Goal: Task Accomplishment & Management: Use online tool/utility

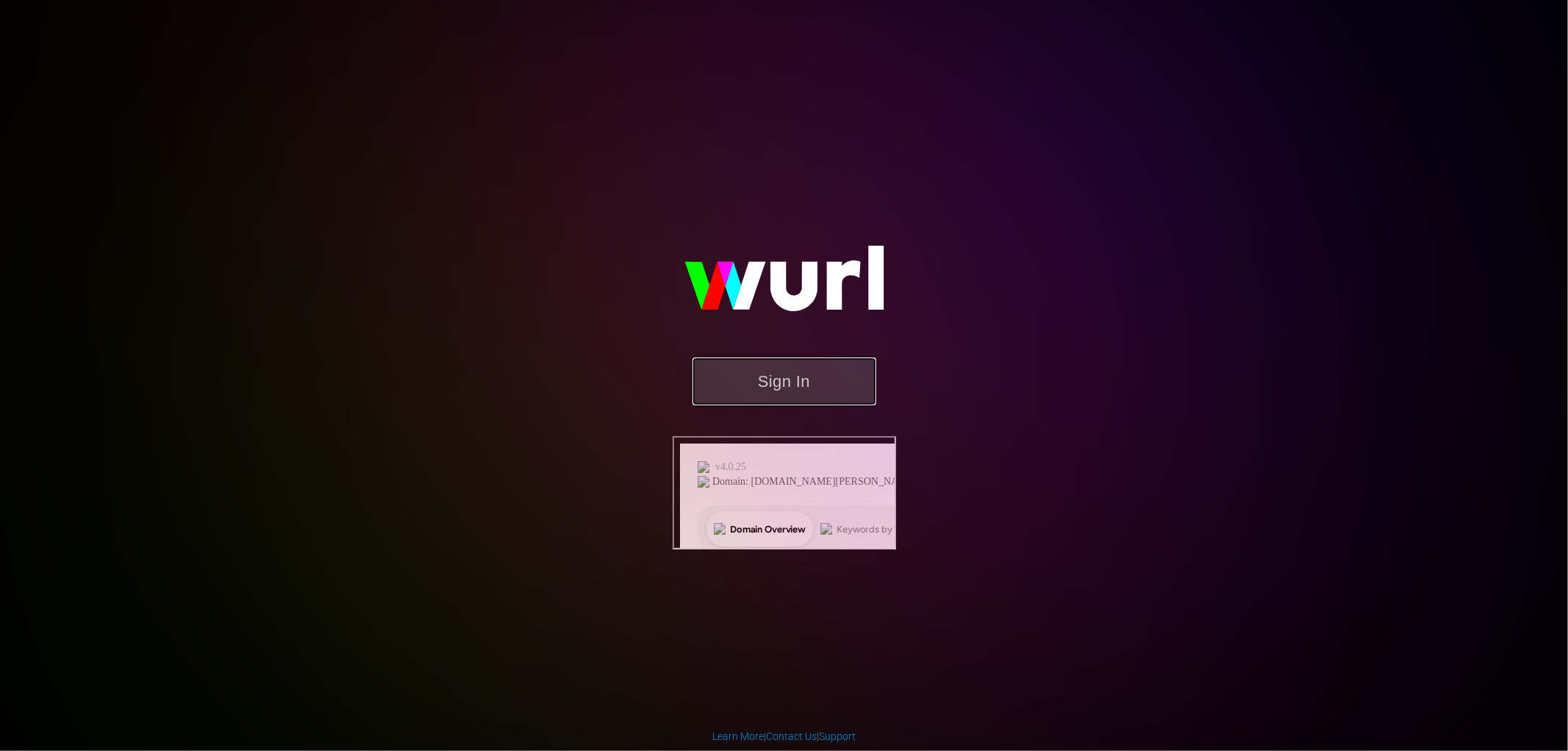
click at [800, 405] on button "Sign In" at bounding box center [784, 381] width 184 height 48
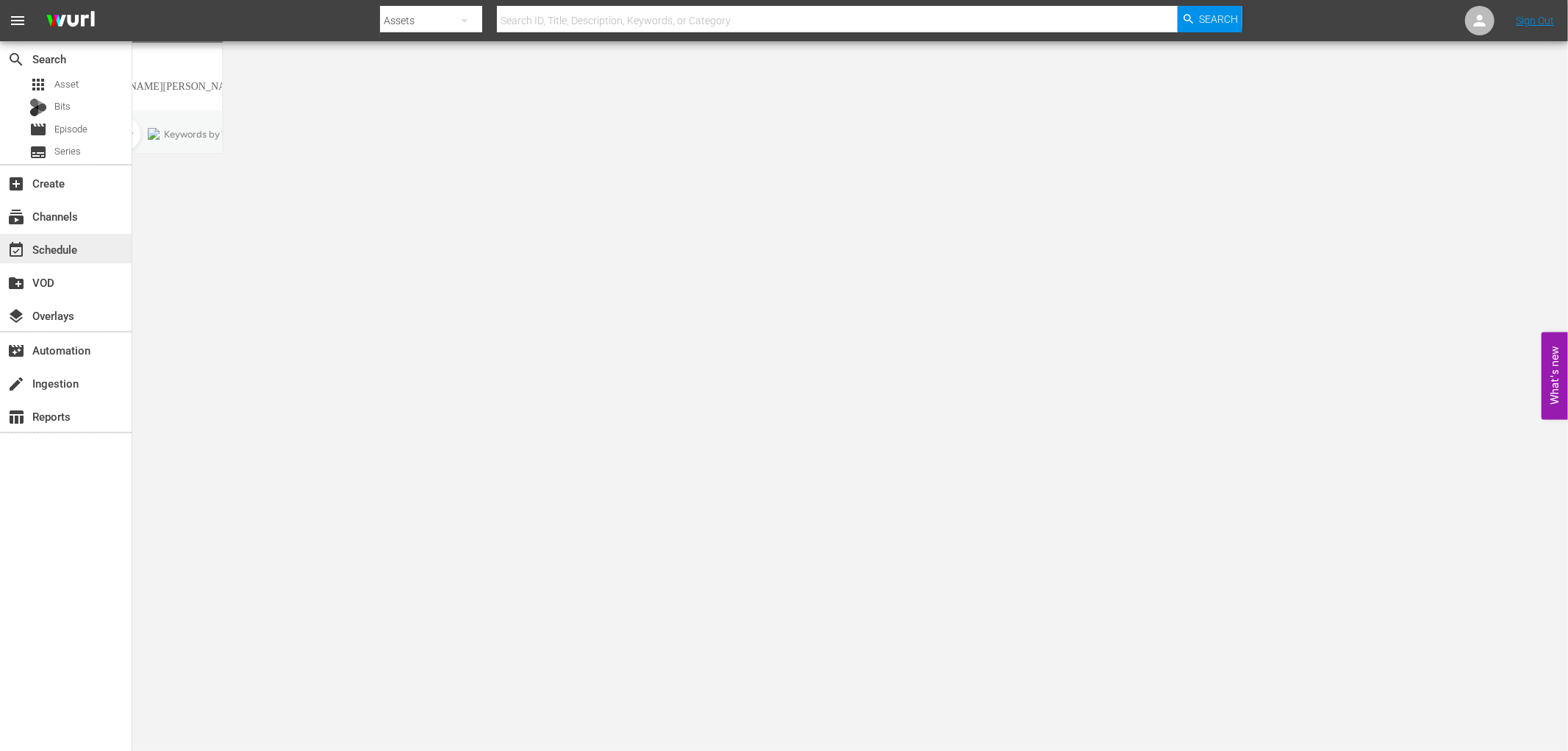
click at [81, 247] on div "event_available Schedule" at bounding box center [41, 247] width 82 height 13
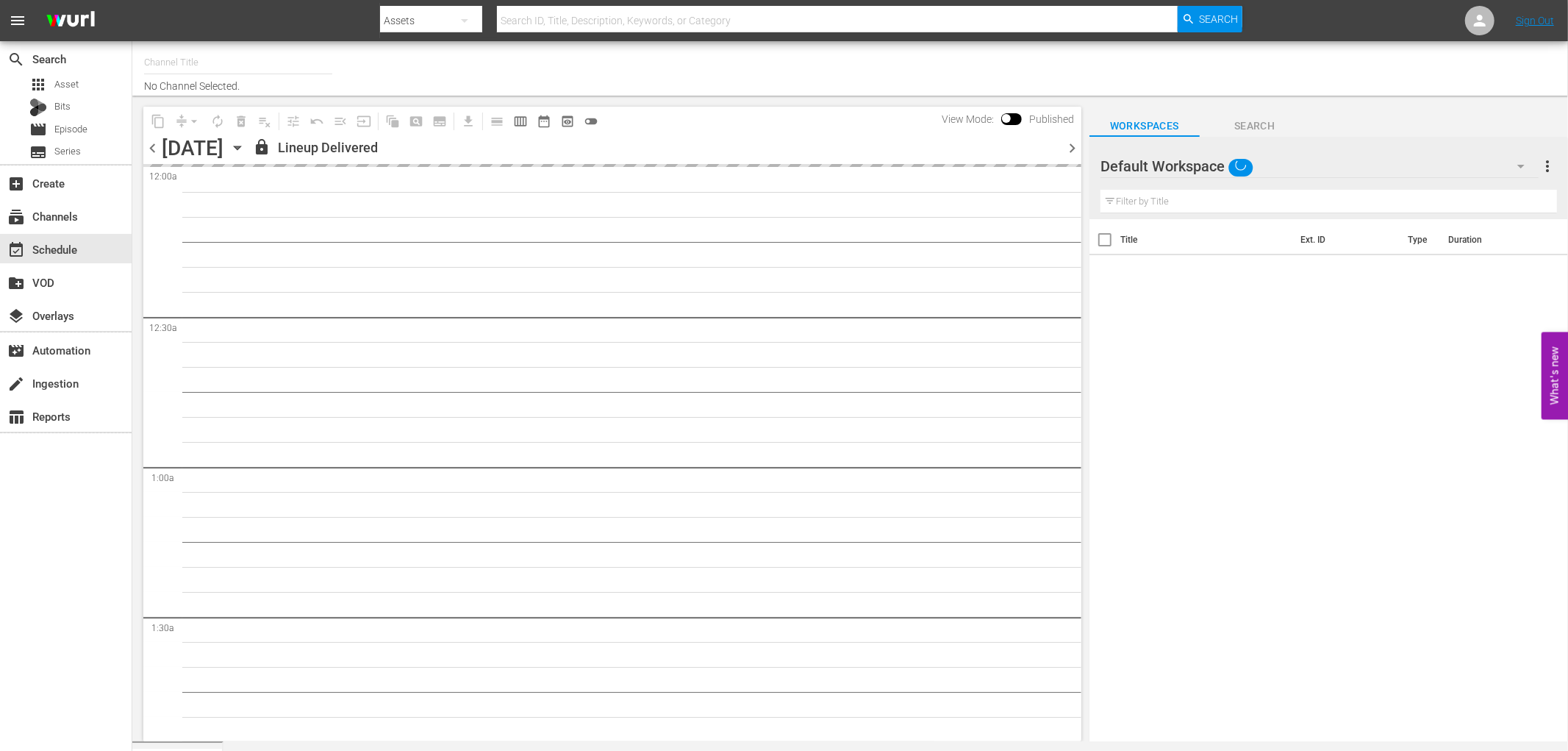
type input "DREAD TV (1522)"
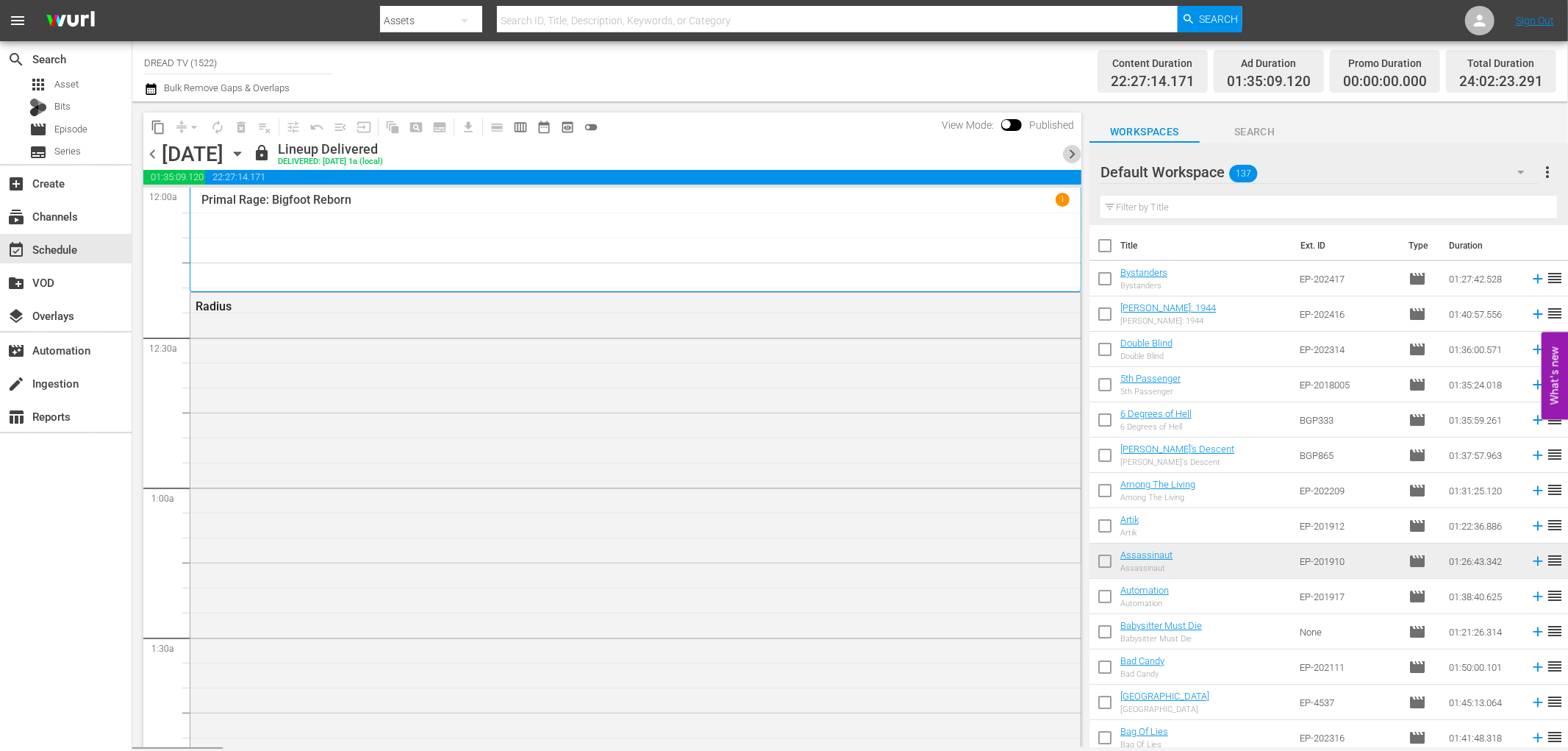
click at [1069, 158] on span "chevron_right" at bounding box center [1071, 154] width 18 height 18
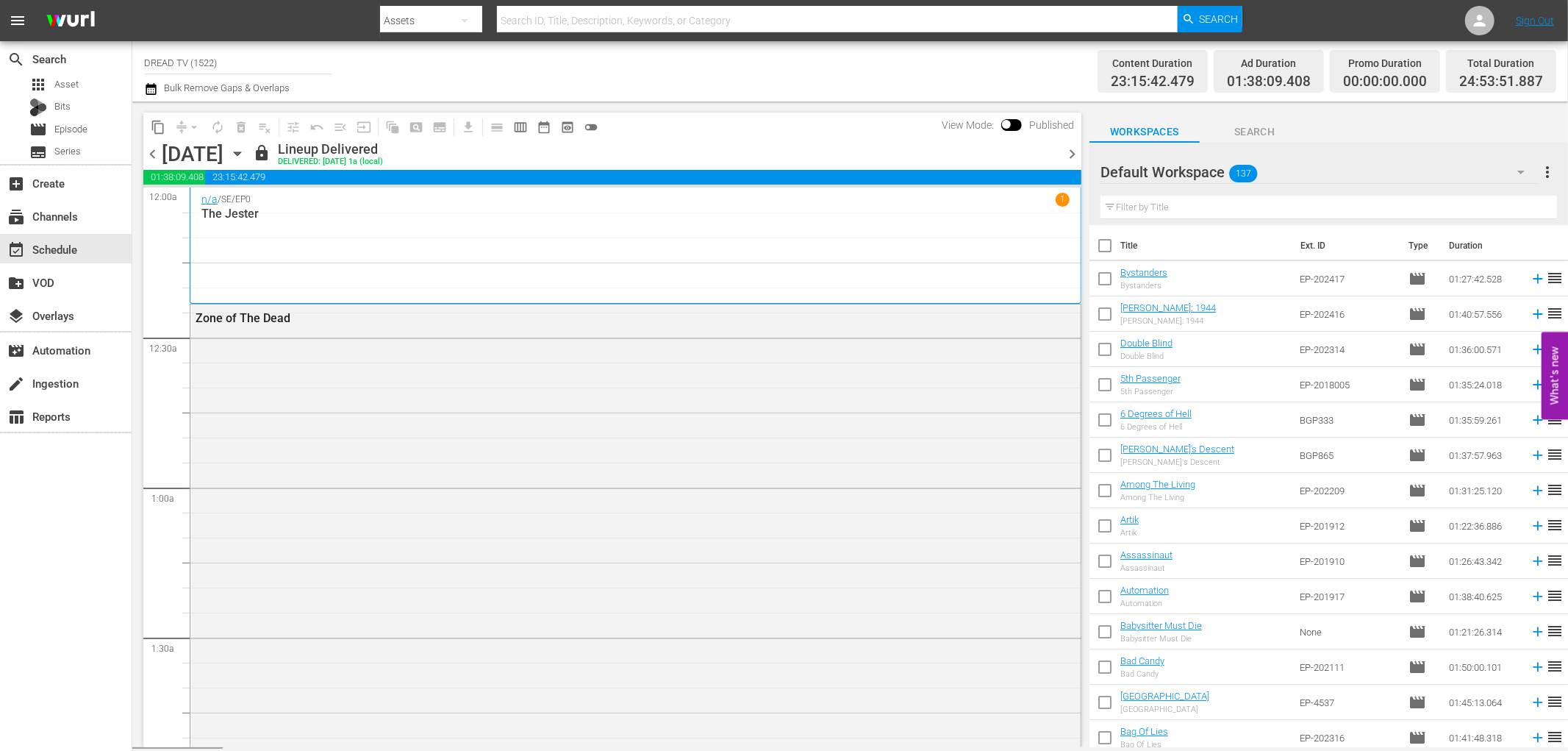
click at [1069, 156] on span "chevron_right" at bounding box center [1071, 154] width 18 height 18
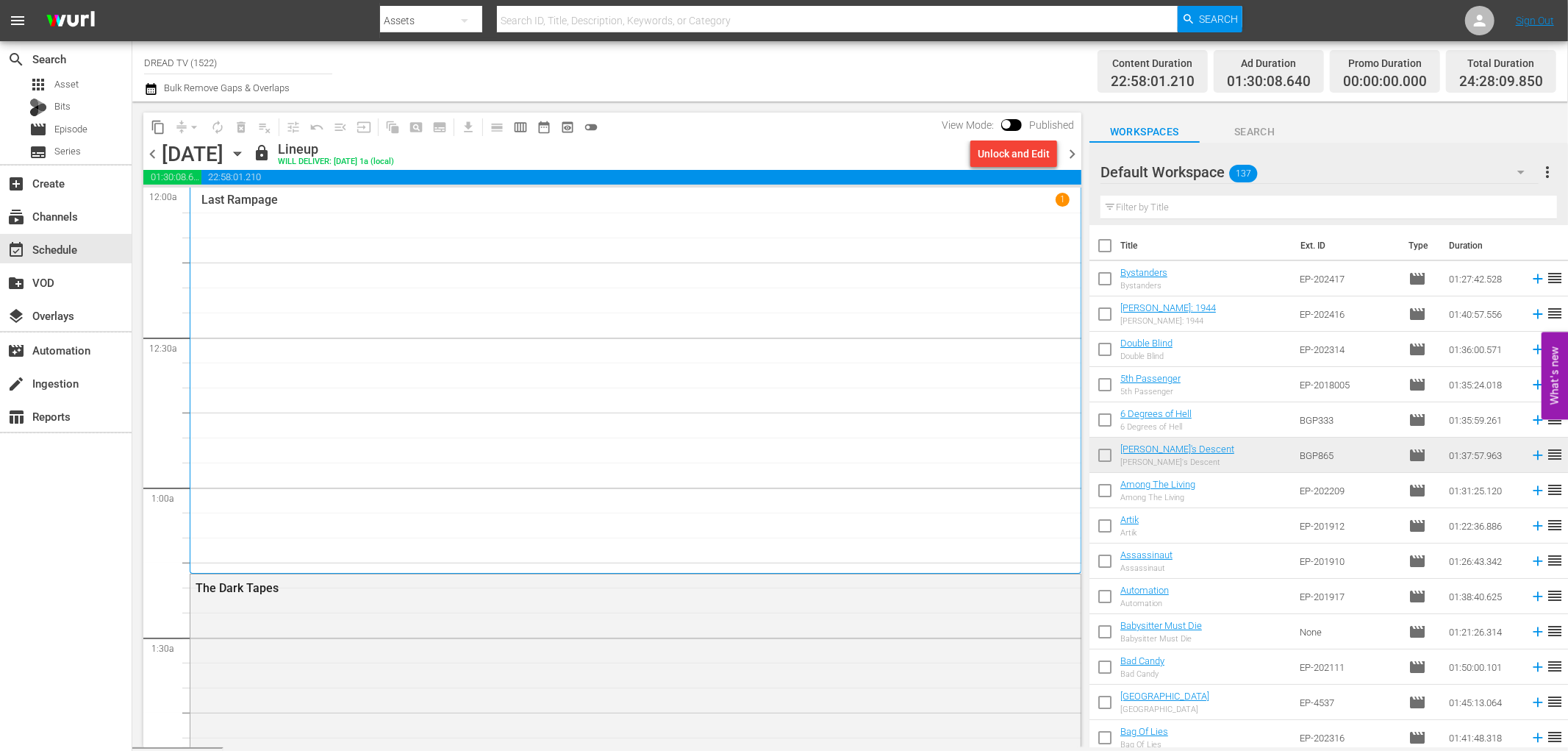
click at [1069, 156] on span "chevron_right" at bounding box center [1071, 154] width 18 height 18
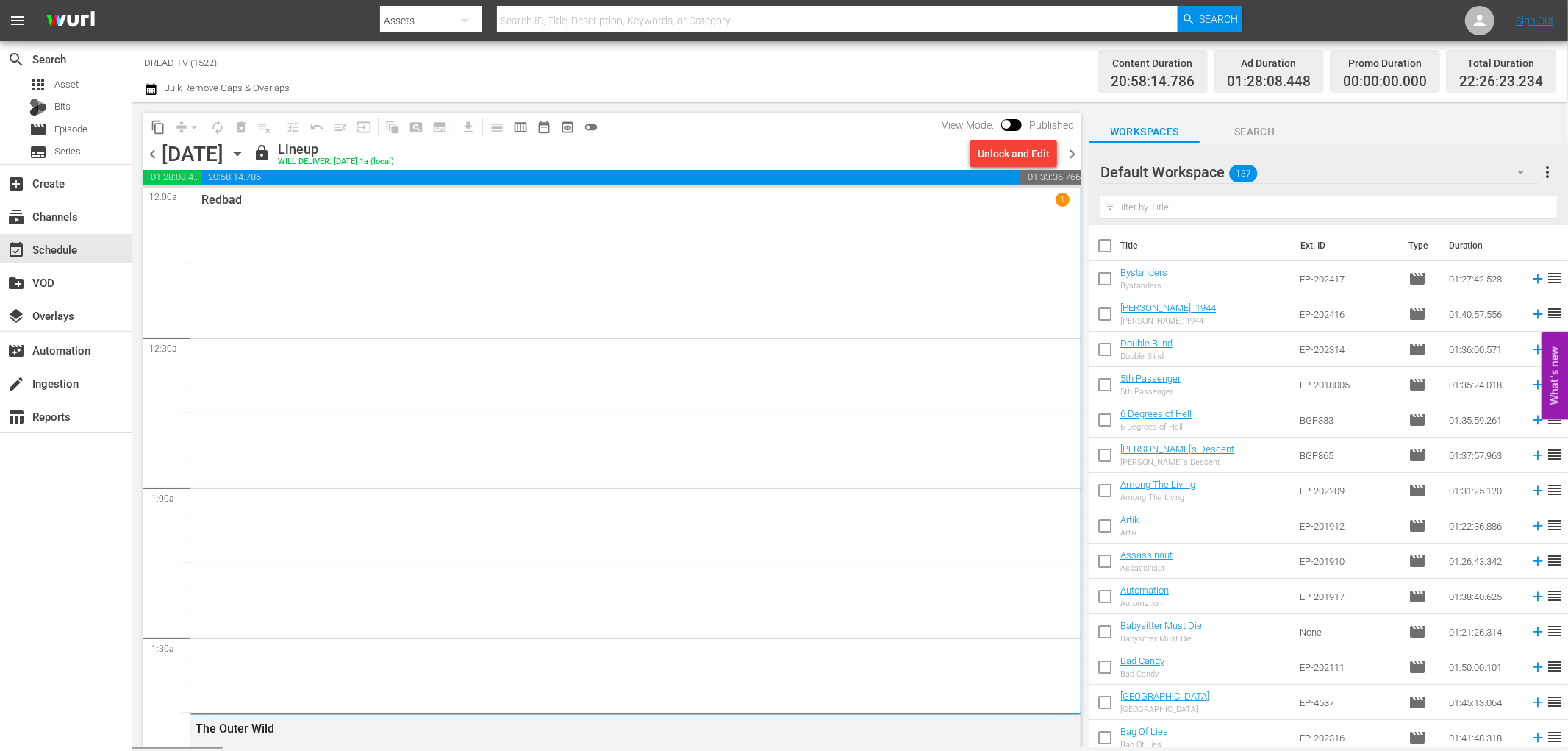
click at [1069, 156] on span "chevron_right" at bounding box center [1071, 154] width 18 height 18
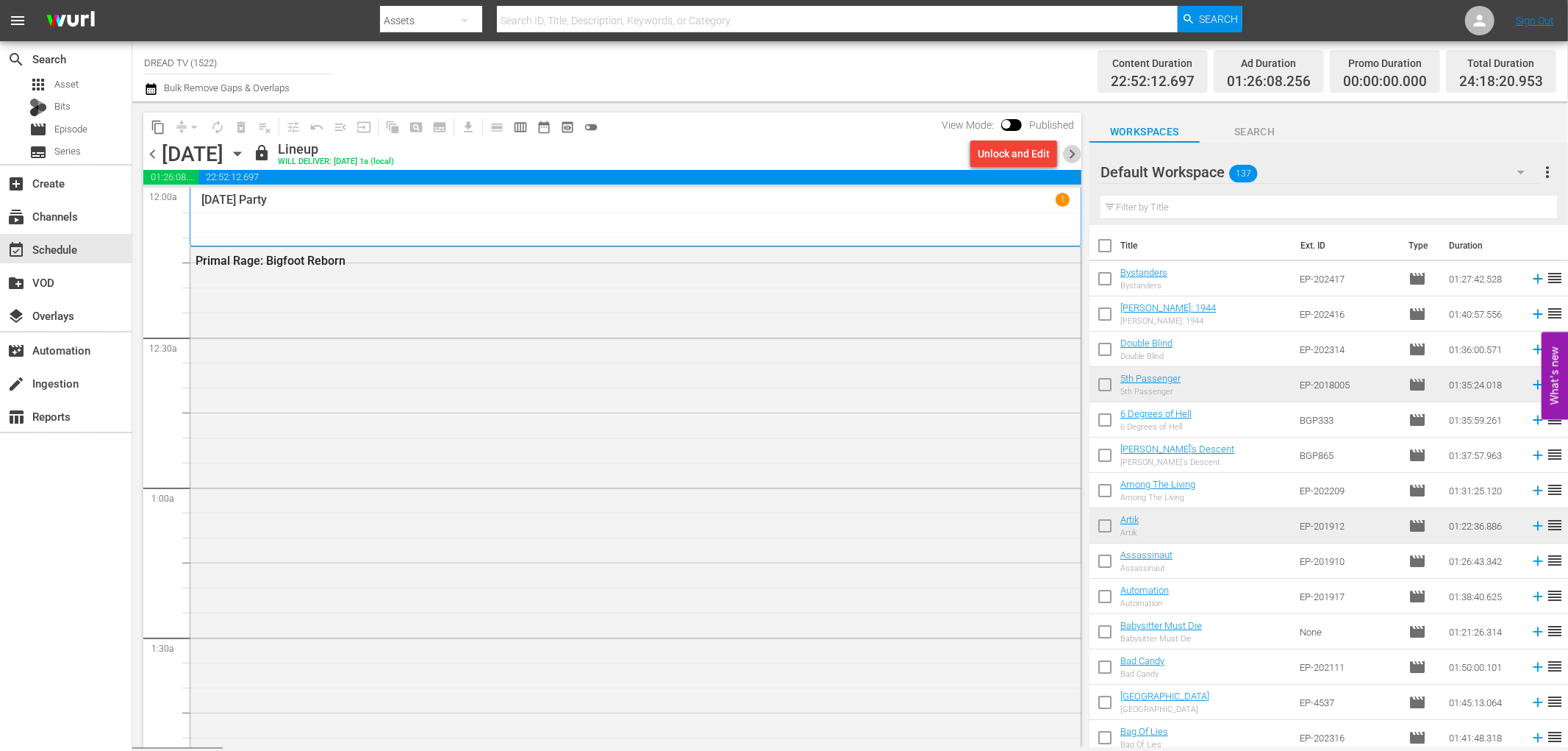
click at [1069, 156] on span "chevron_right" at bounding box center [1071, 154] width 18 height 18
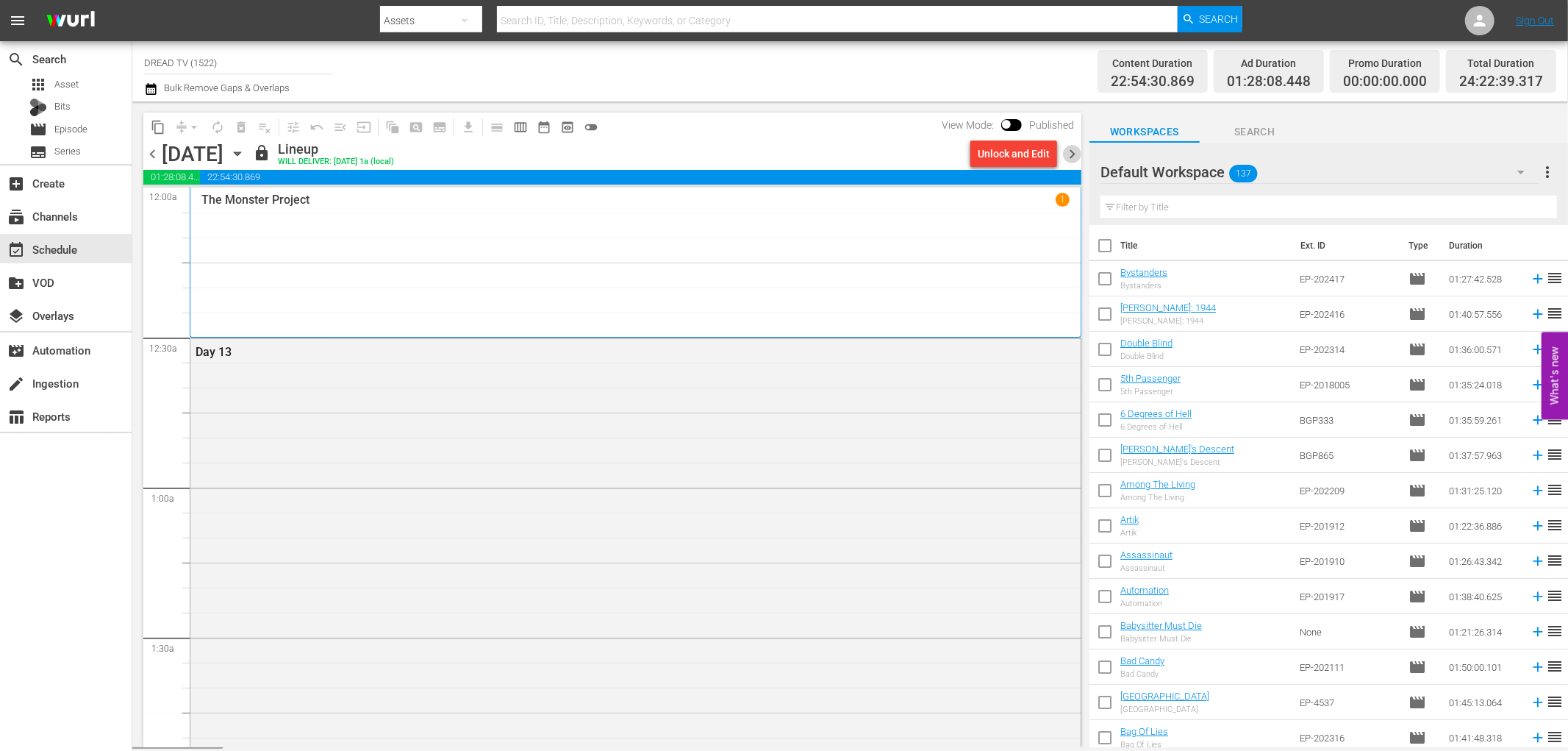
click at [1069, 156] on span "chevron_right" at bounding box center [1071, 154] width 18 height 18
